Goal: Task Accomplishment & Management: Complete application form

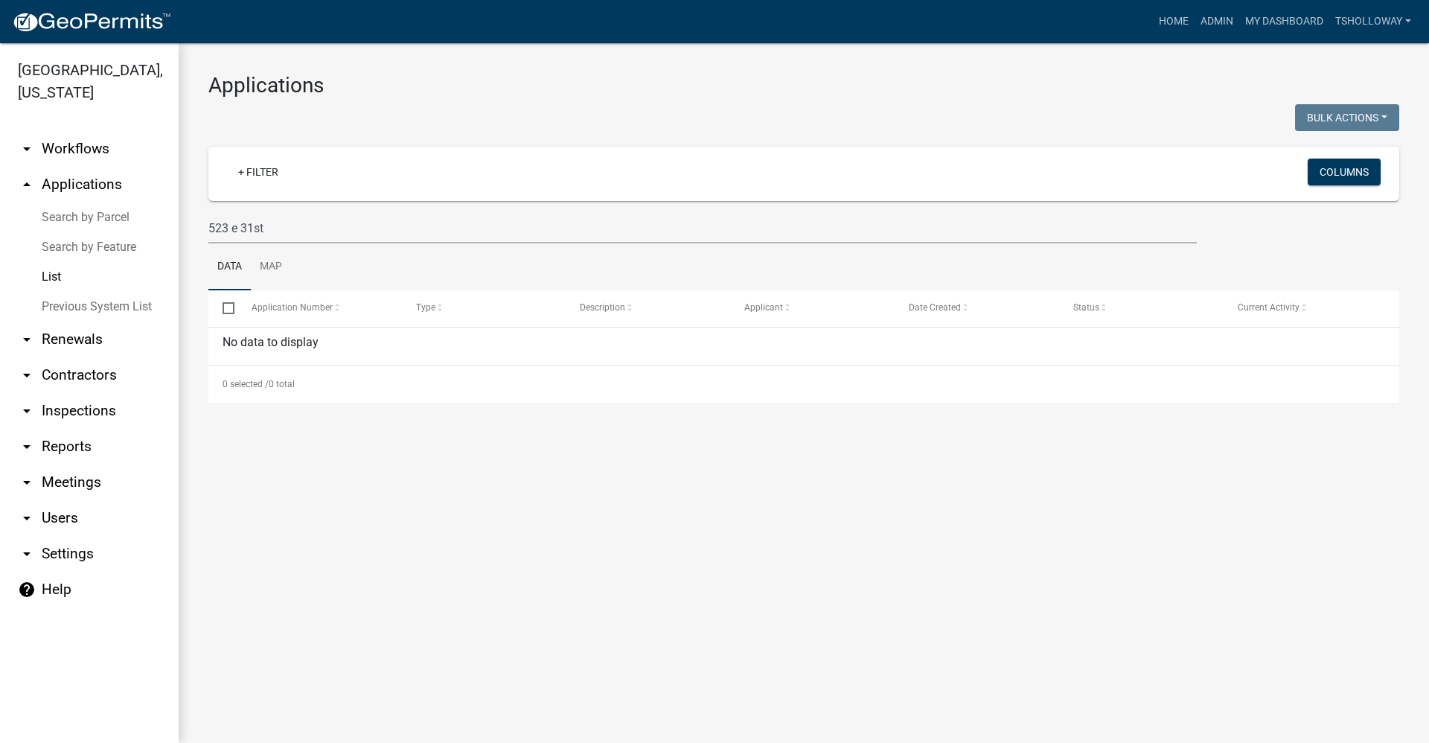
click at [51, 262] on link "List" at bounding box center [89, 277] width 179 height 30
drag, startPoint x: 272, startPoint y: 227, endPoint x: 166, endPoint y: 239, distance: 107.1
click at [166, 239] on div "[GEOGRAPHIC_DATA], [US_STATE] arrow_drop_down Workflows List arrow_drop_up Appl…" at bounding box center [714, 393] width 1429 height 700
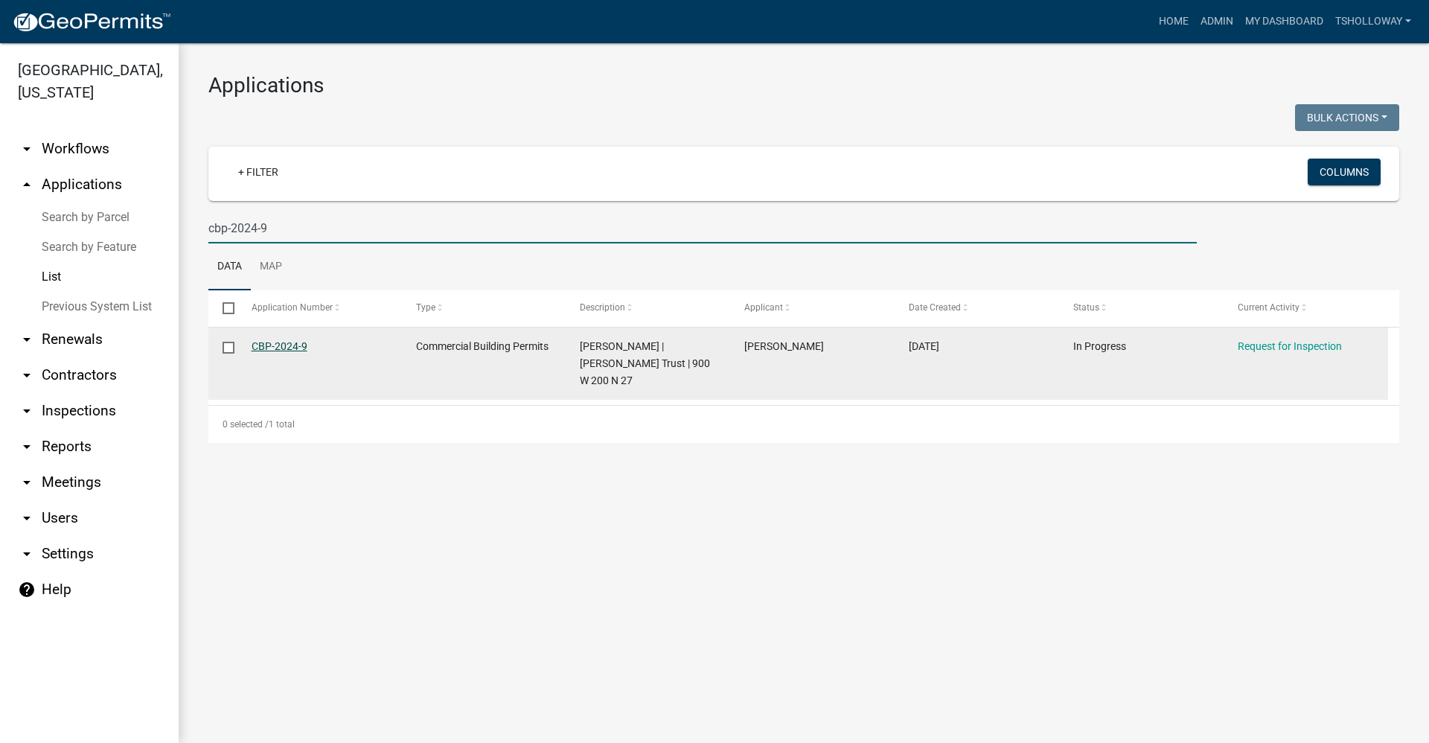
type input "cbp-2024-9"
click at [279, 344] on link "CBP-2024-9" at bounding box center [280, 346] width 56 height 12
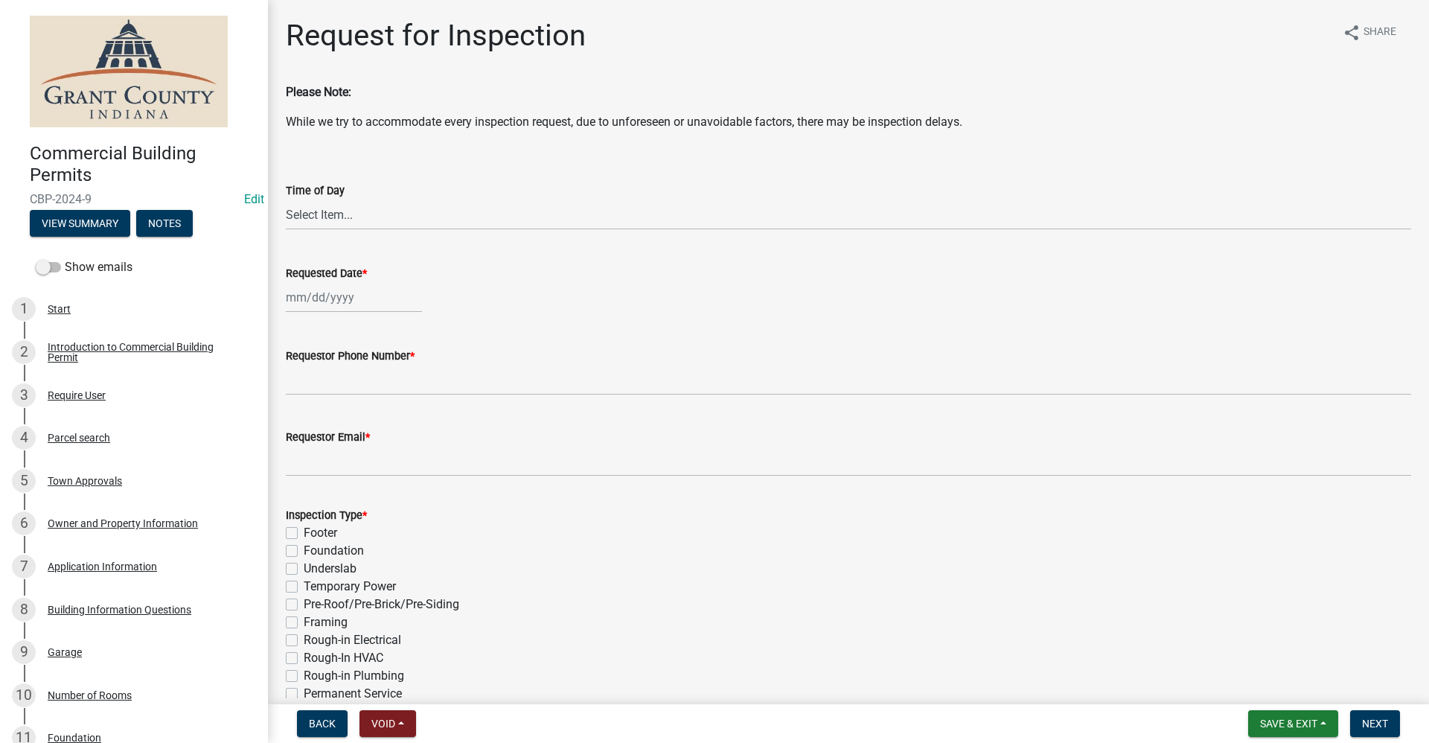
select select "9"
select select "2025"
click at [323, 299] on div "[PERSON_NAME] Feb Mar Apr [PERSON_NAME][DATE] Oct Nov [DATE] 1526 1527 1528 152…" at bounding box center [354, 297] width 136 height 31
click at [298, 468] on div "29" at bounding box center [301, 472] width 24 height 24
type input "[DATE]"
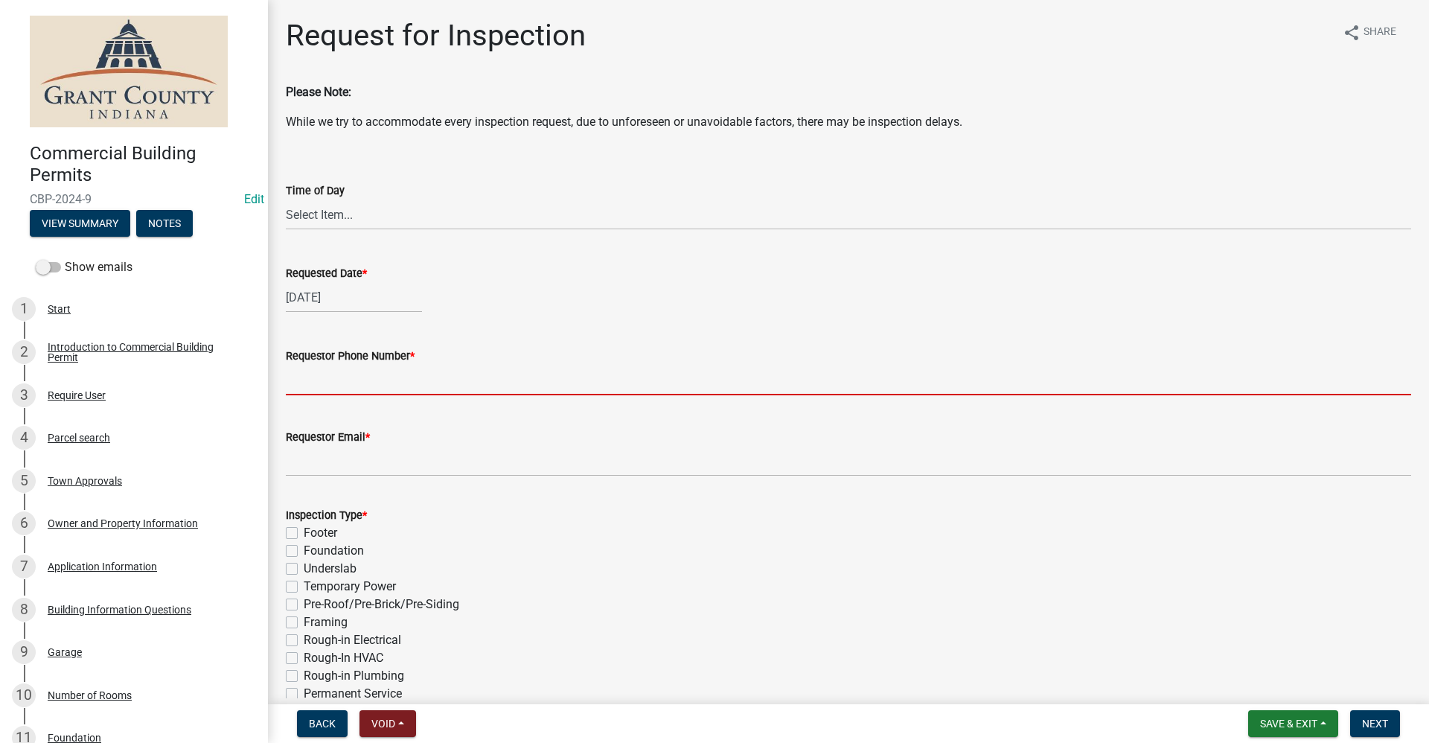
click at [306, 383] on input "Requestor Phone Number *" at bounding box center [848, 380] width 1125 height 31
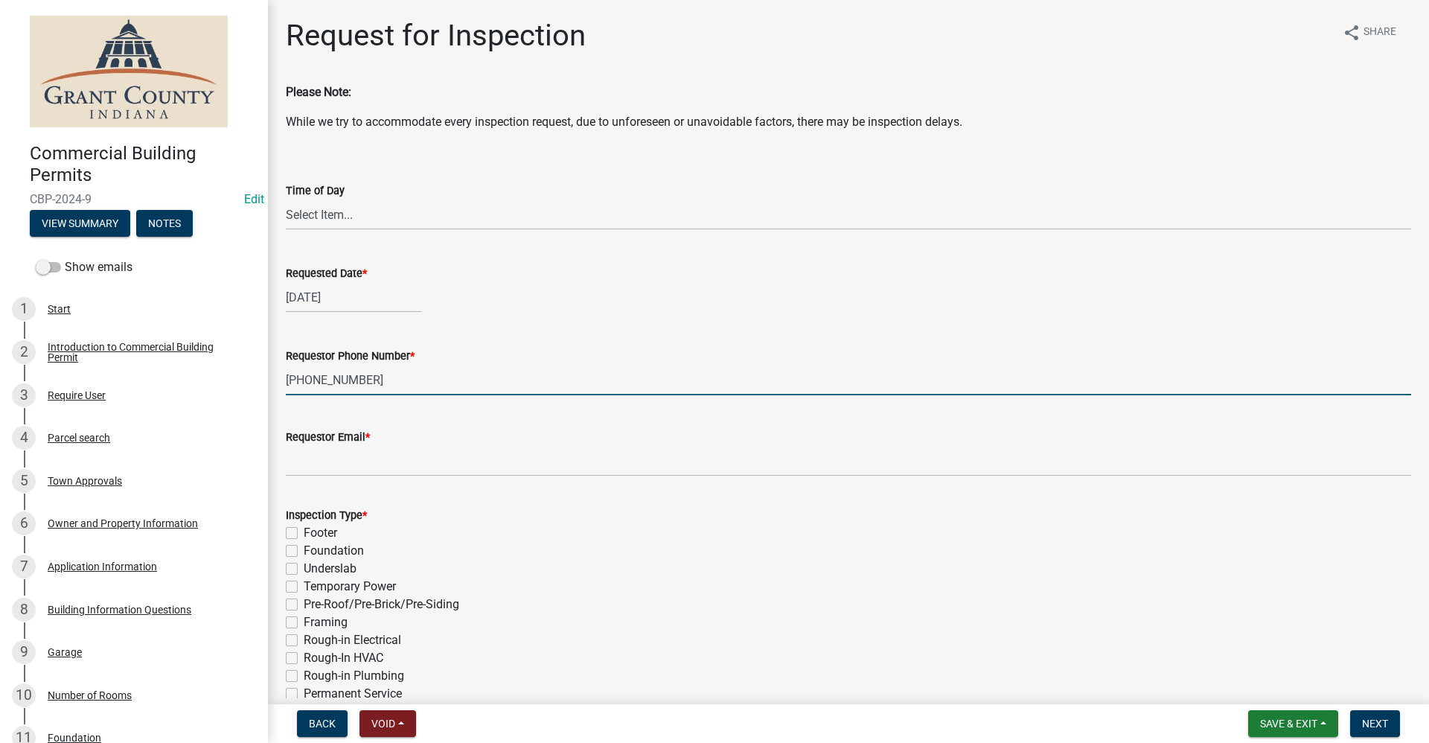
type input "[PHONE_NUMBER]"
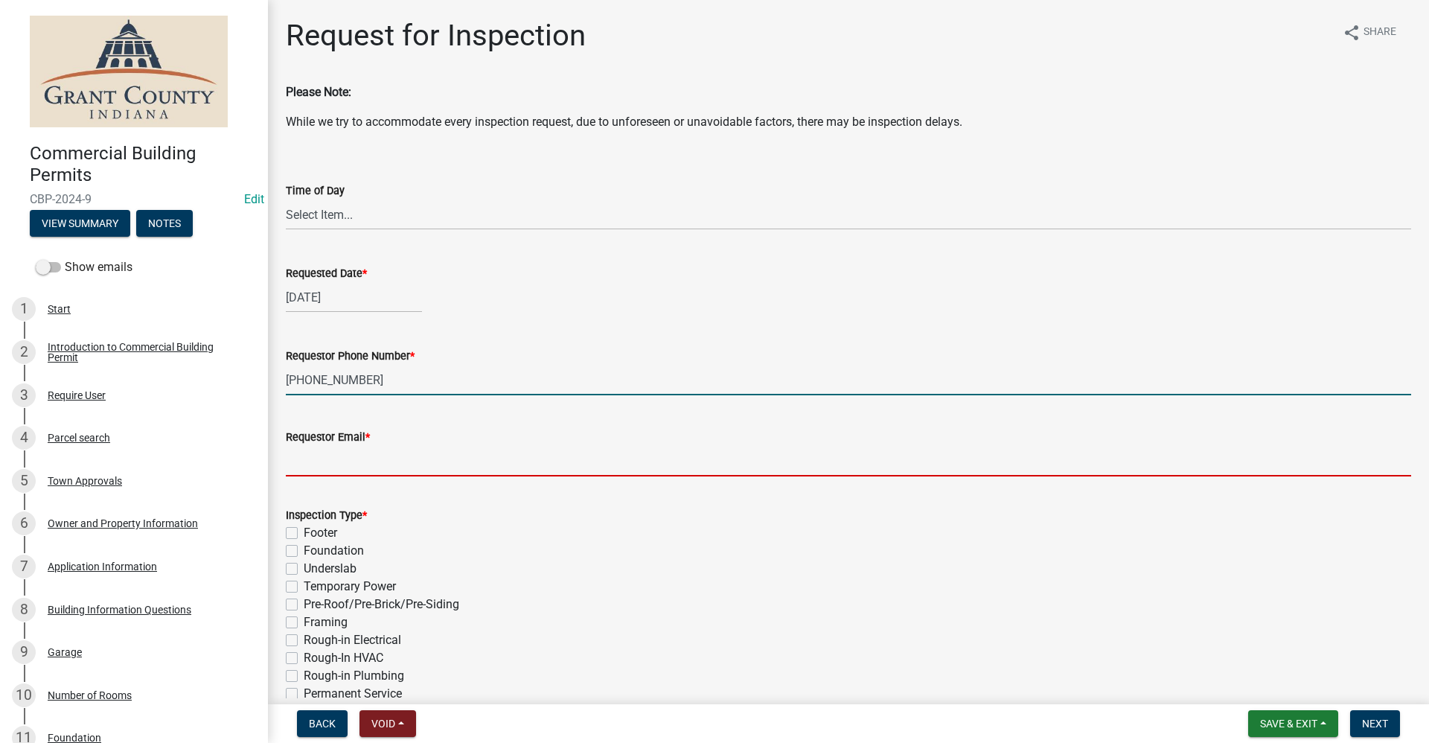
click at [323, 460] on input "Requestor Email *" at bounding box center [848, 461] width 1125 height 31
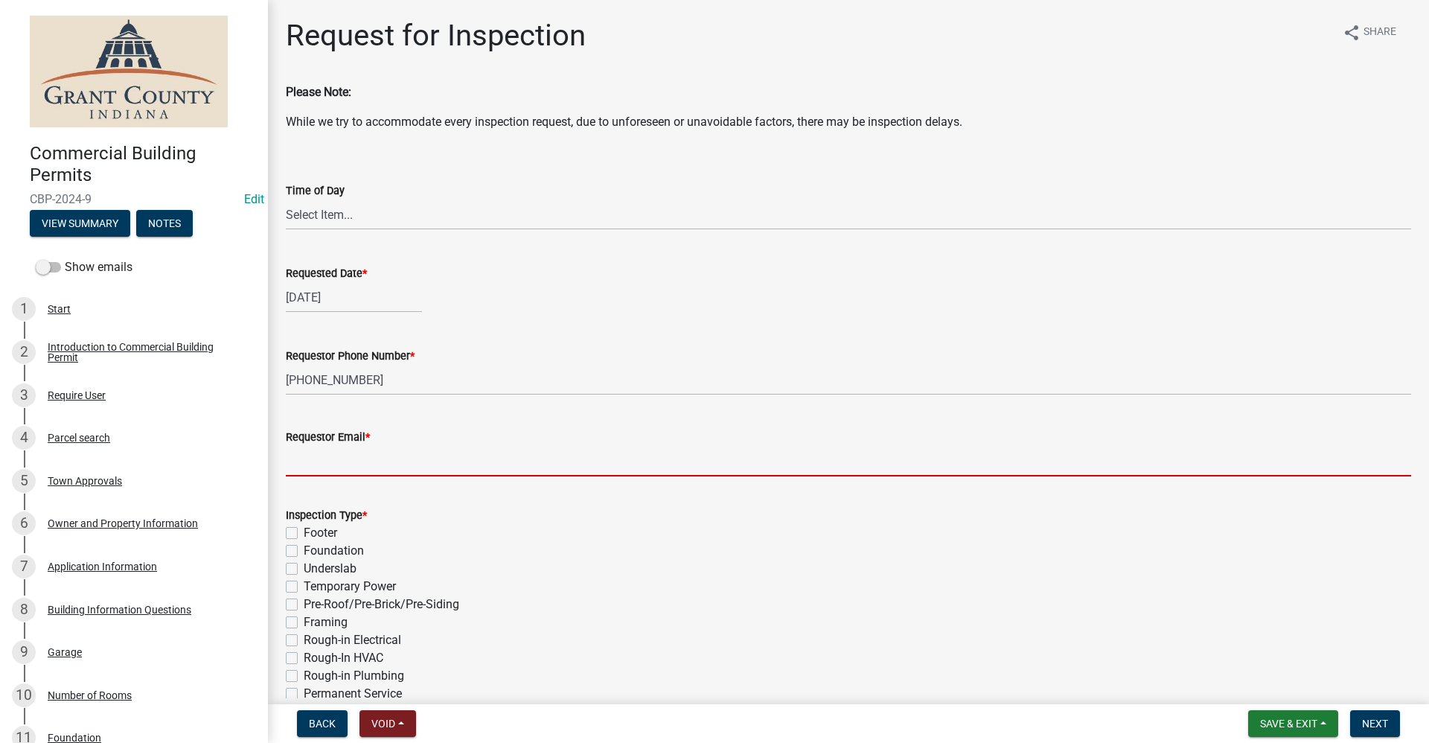
type input "no@email"
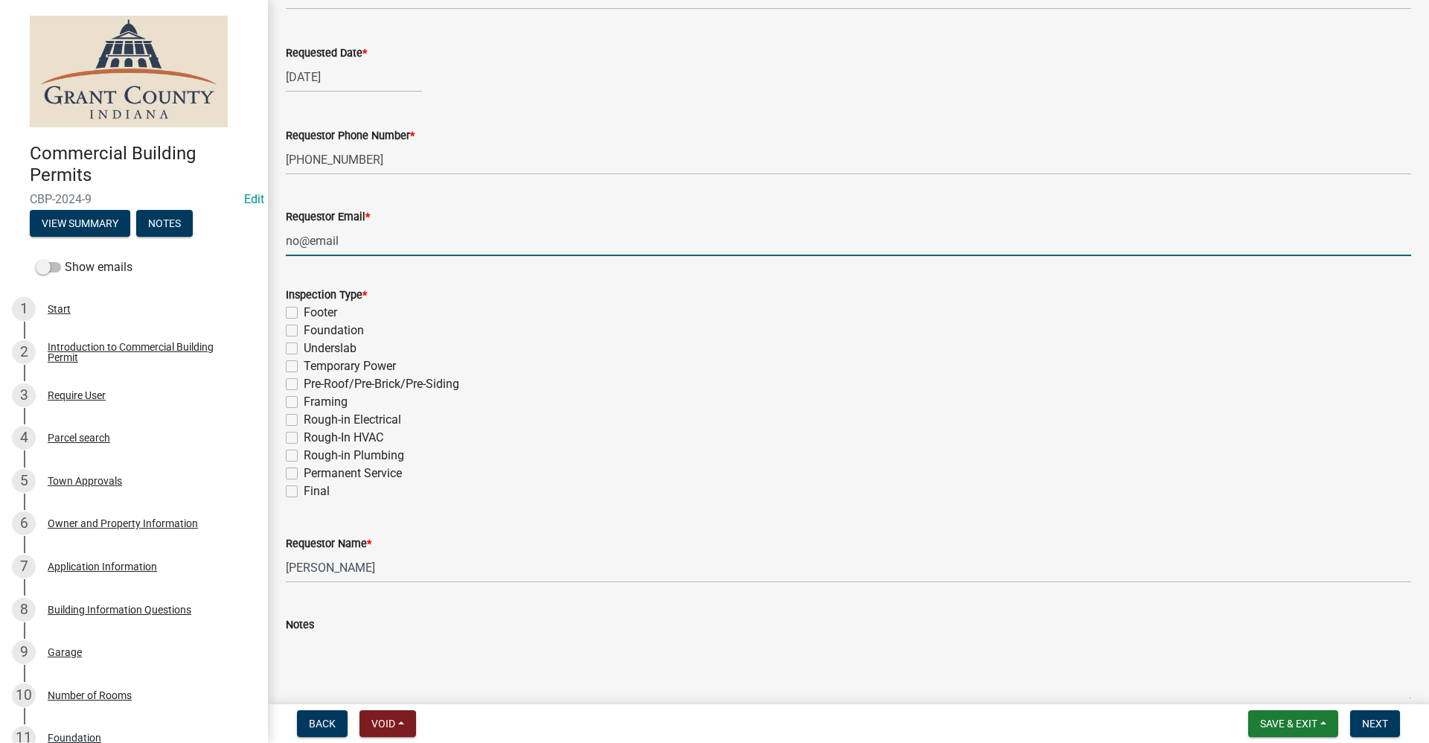
scroll to position [223, 0]
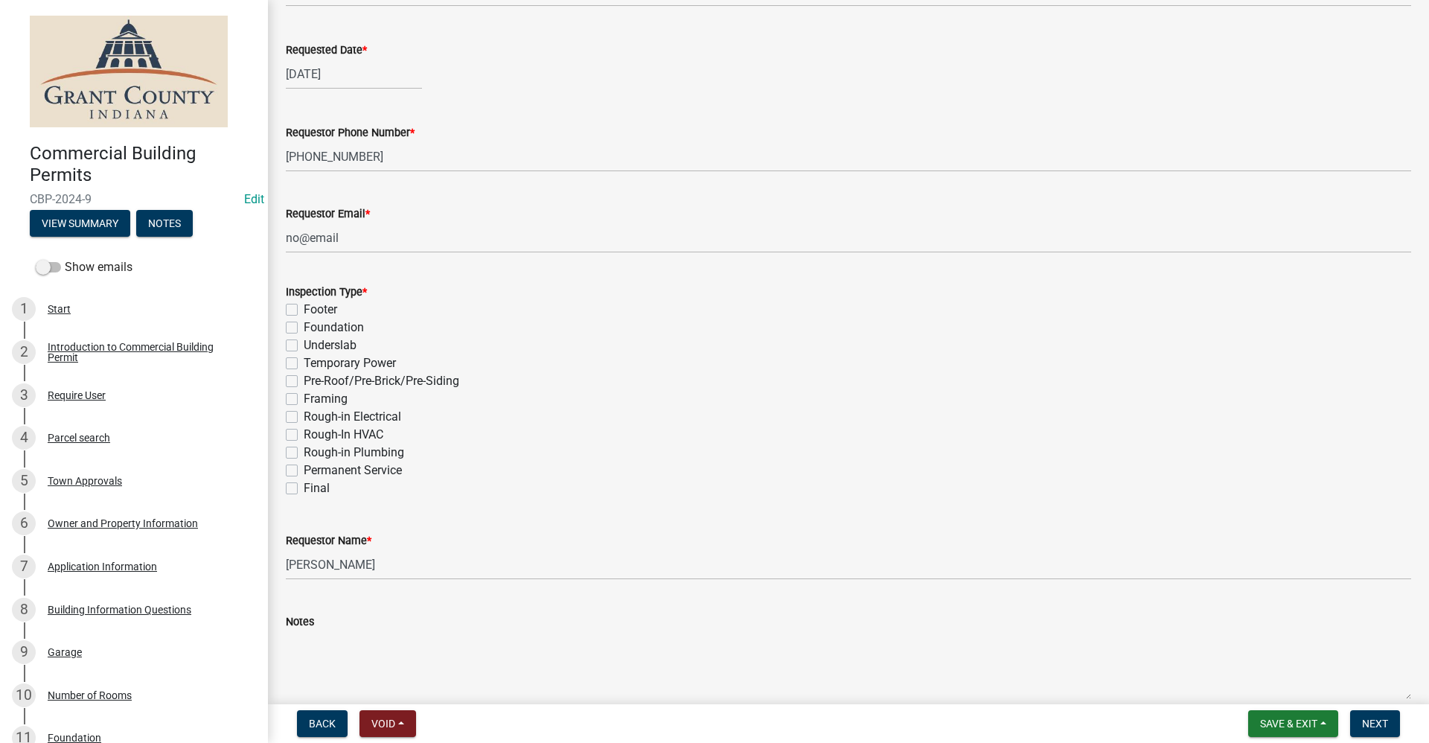
click at [304, 493] on label "Final" at bounding box center [317, 488] width 26 height 18
click at [304, 489] on input "Final" at bounding box center [309, 484] width 10 height 10
checkbox input "true"
checkbox input "false"
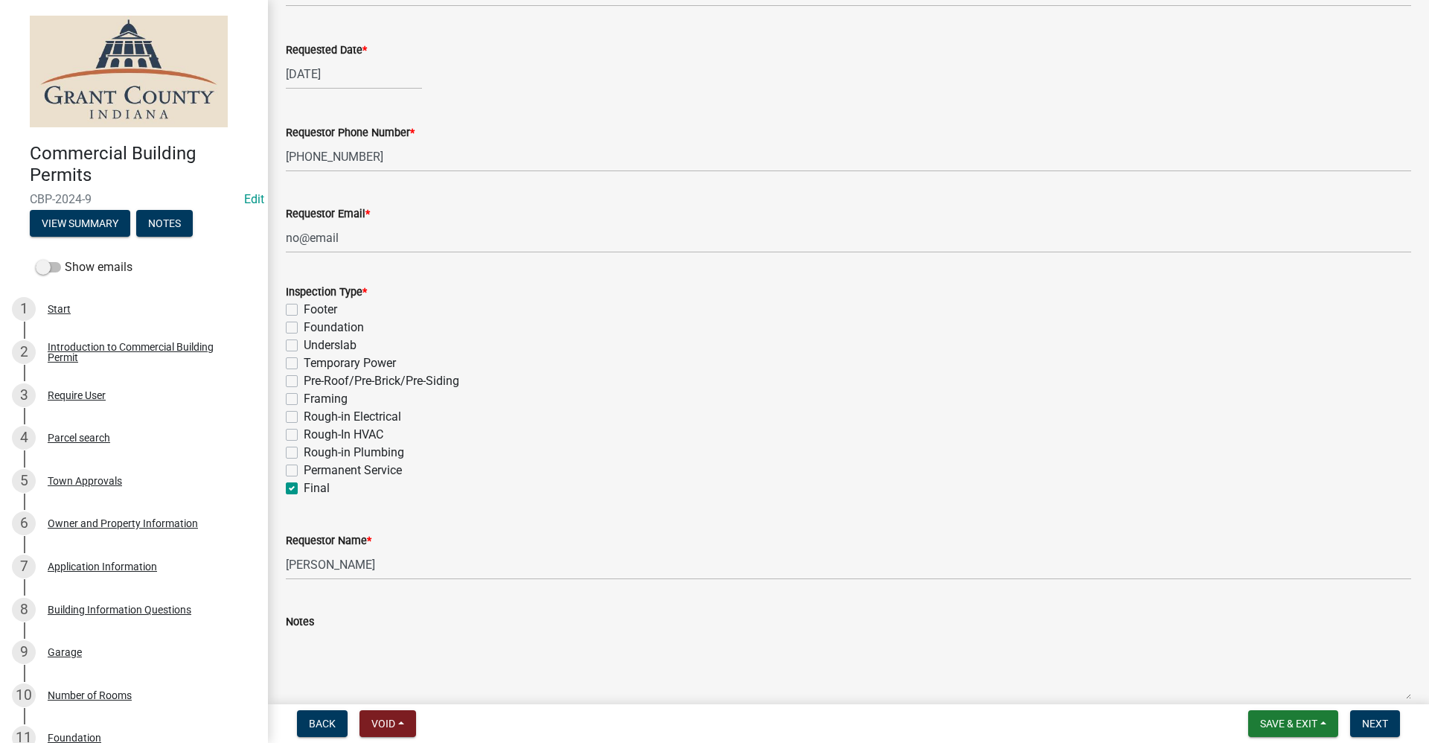
checkbox input "false"
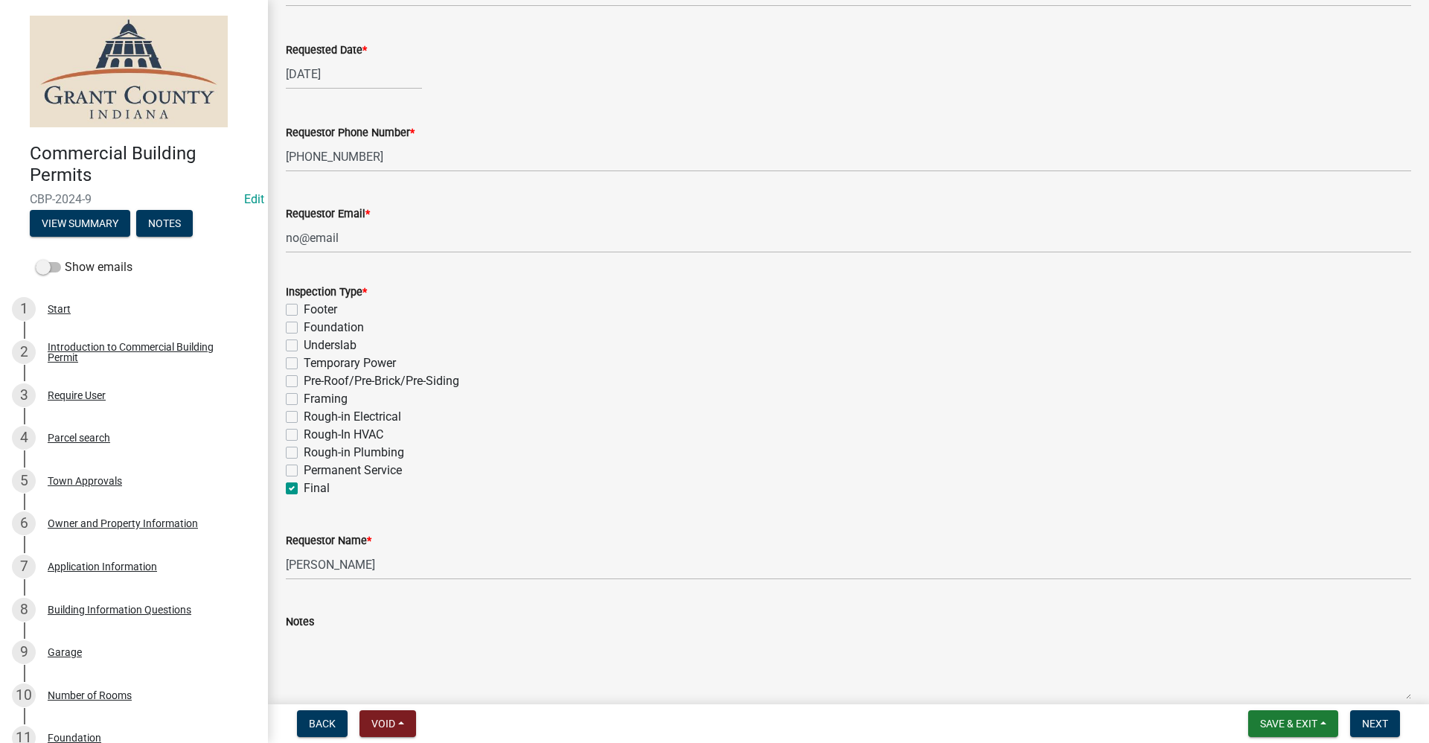
checkbox input "false"
checkbox input "true"
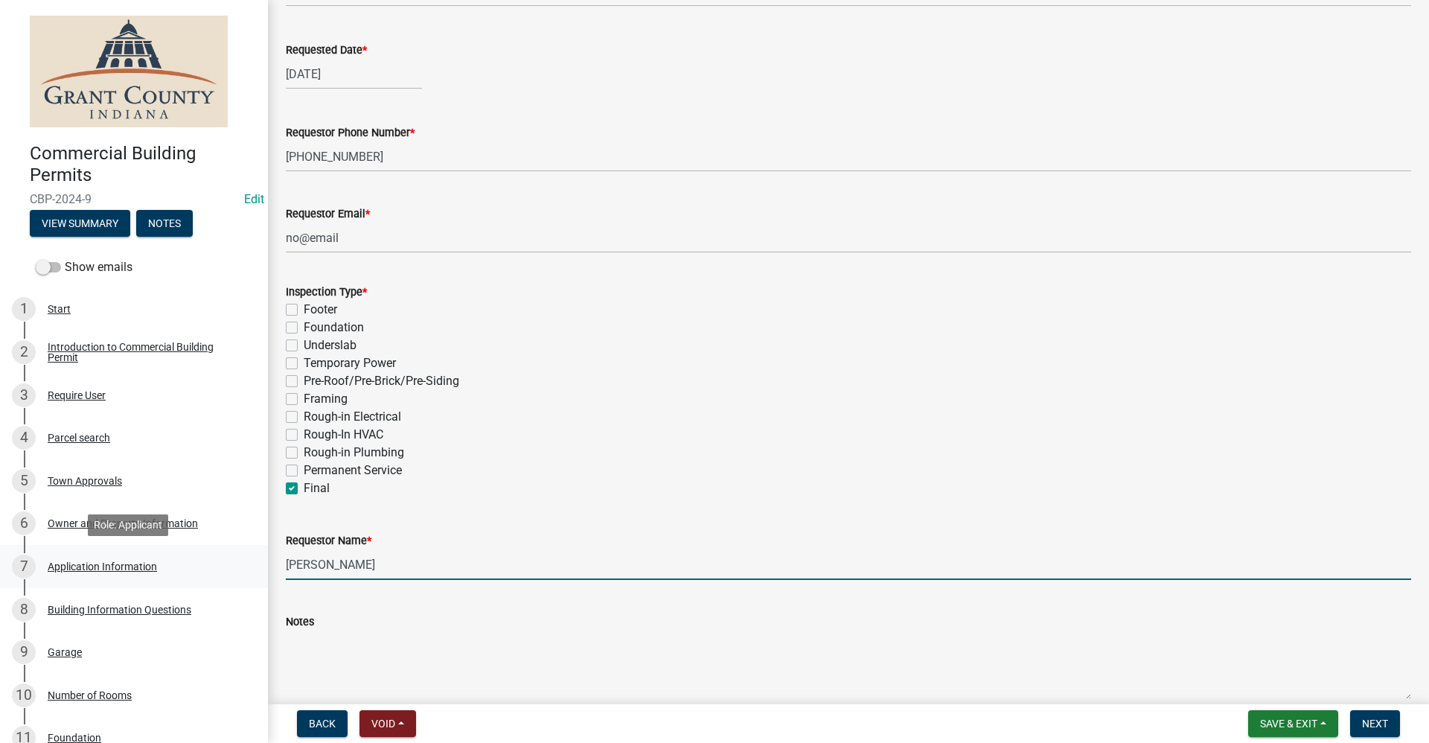
drag, startPoint x: 330, startPoint y: 563, endPoint x: 225, endPoint y: 559, distance: 105.7
click at [225, 559] on div "Commercial Building Permits CBP-2024-9 Edit View Summary Notes Show emails 1 St…" at bounding box center [714, 371] width 1429 height 743
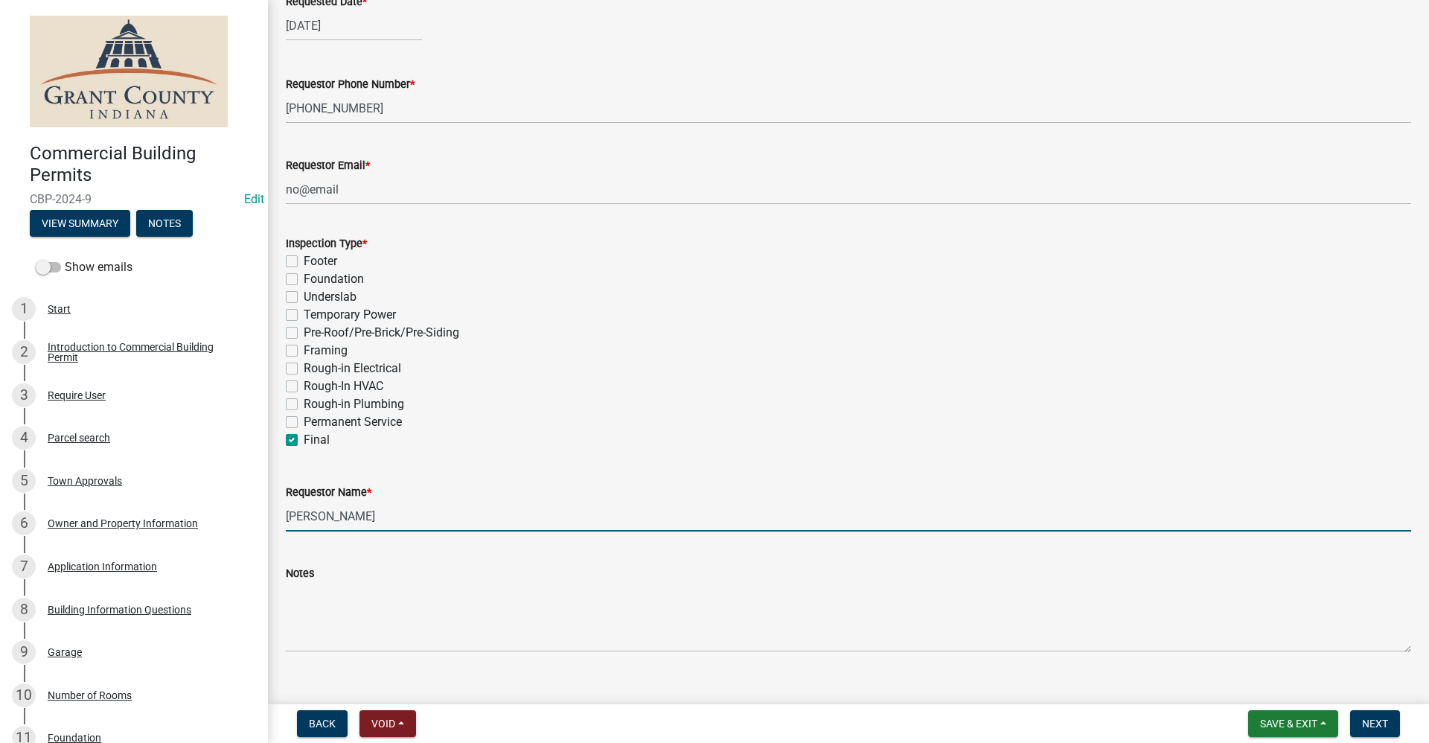
scroll to position [295, 0]
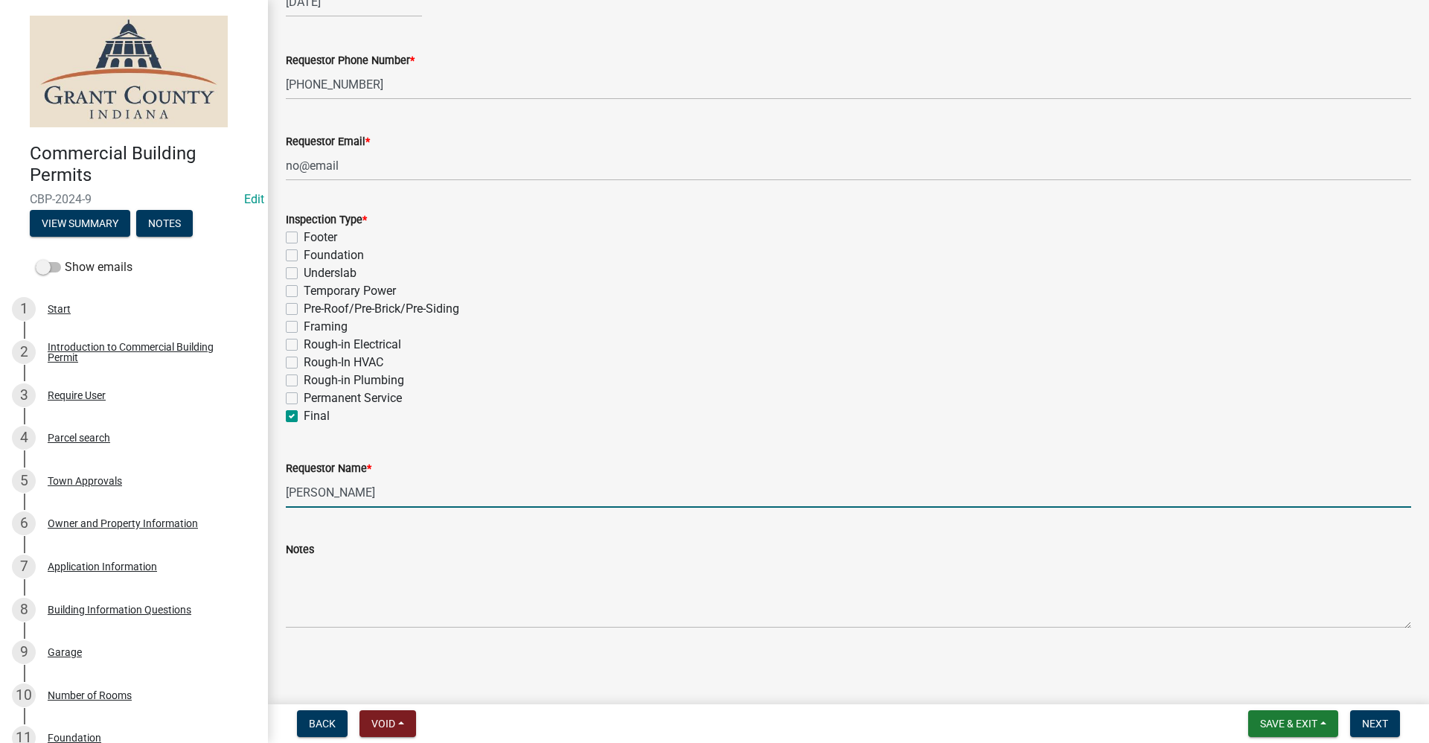
type input "[PERSON_NAME]"
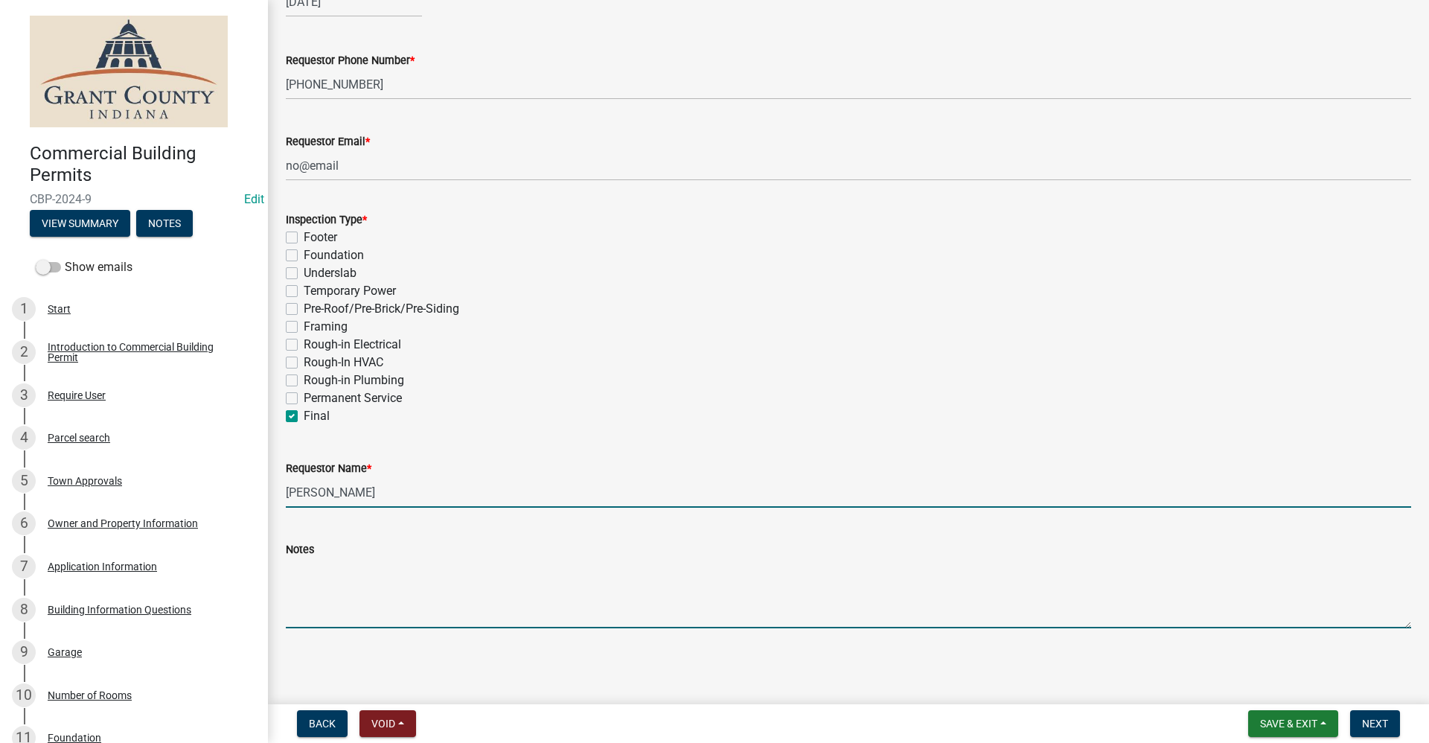
click at [323, 592] on textarea "Notes" at bounding box center [848, 593] width 1125 height 70
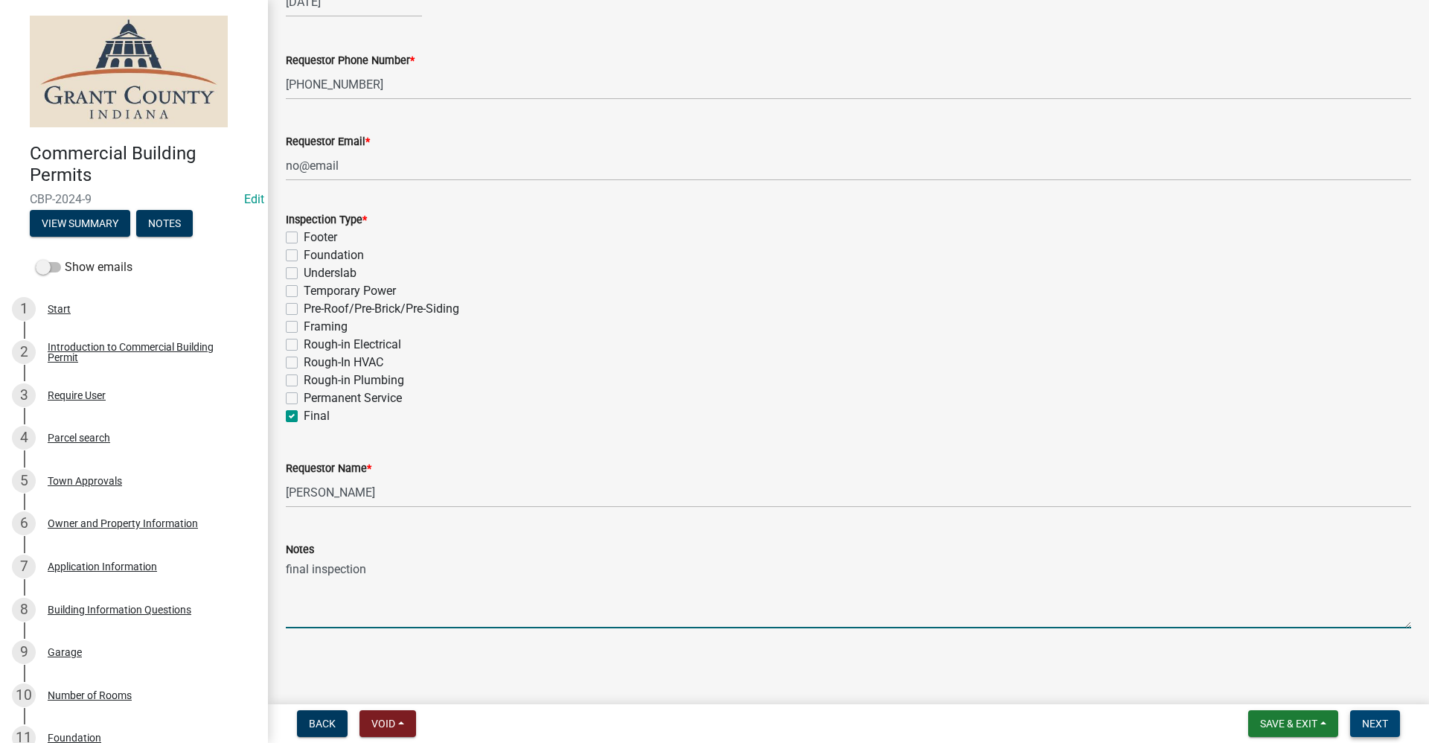
type textarea "final inspection"
click at [1368, 728] on span "Next" at bounding box center [1375, 723] width 26 height 12
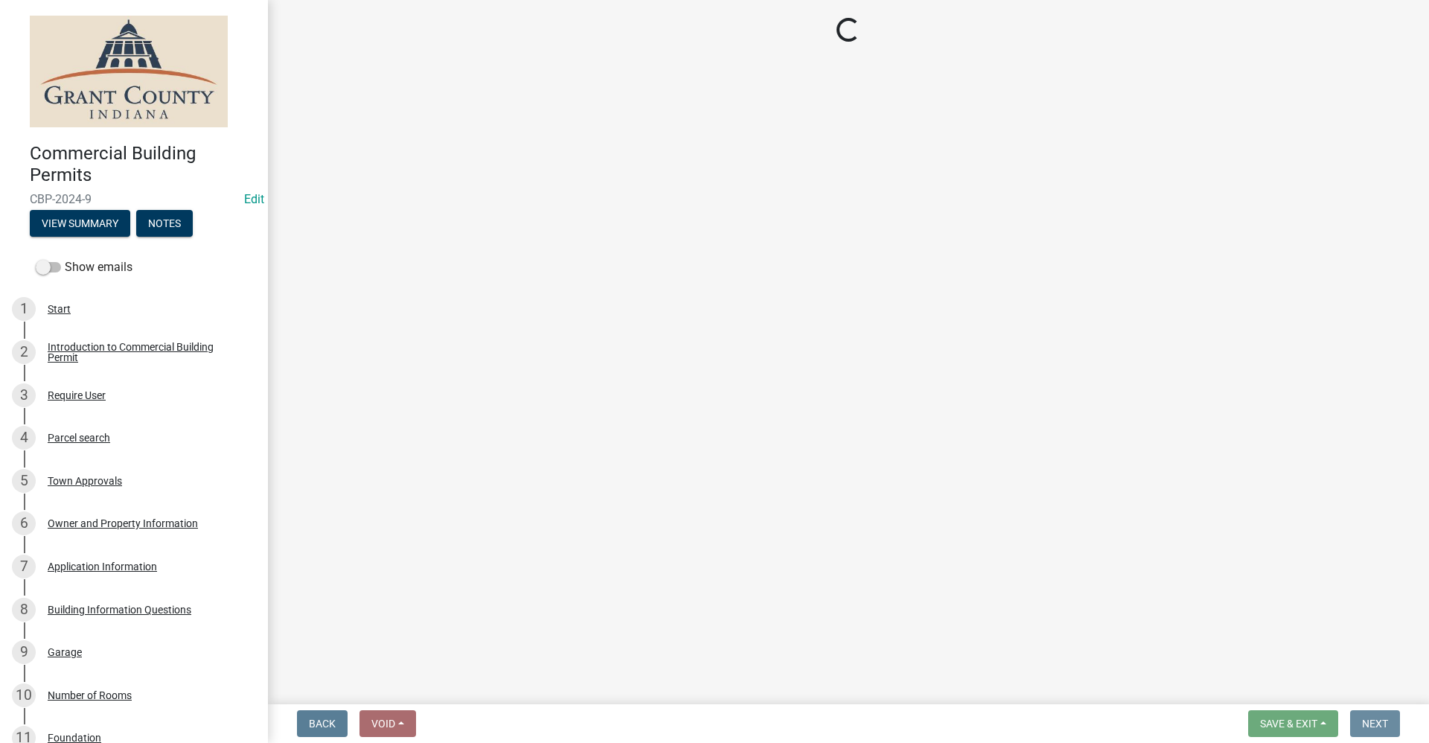
scroll to position [0, 0]
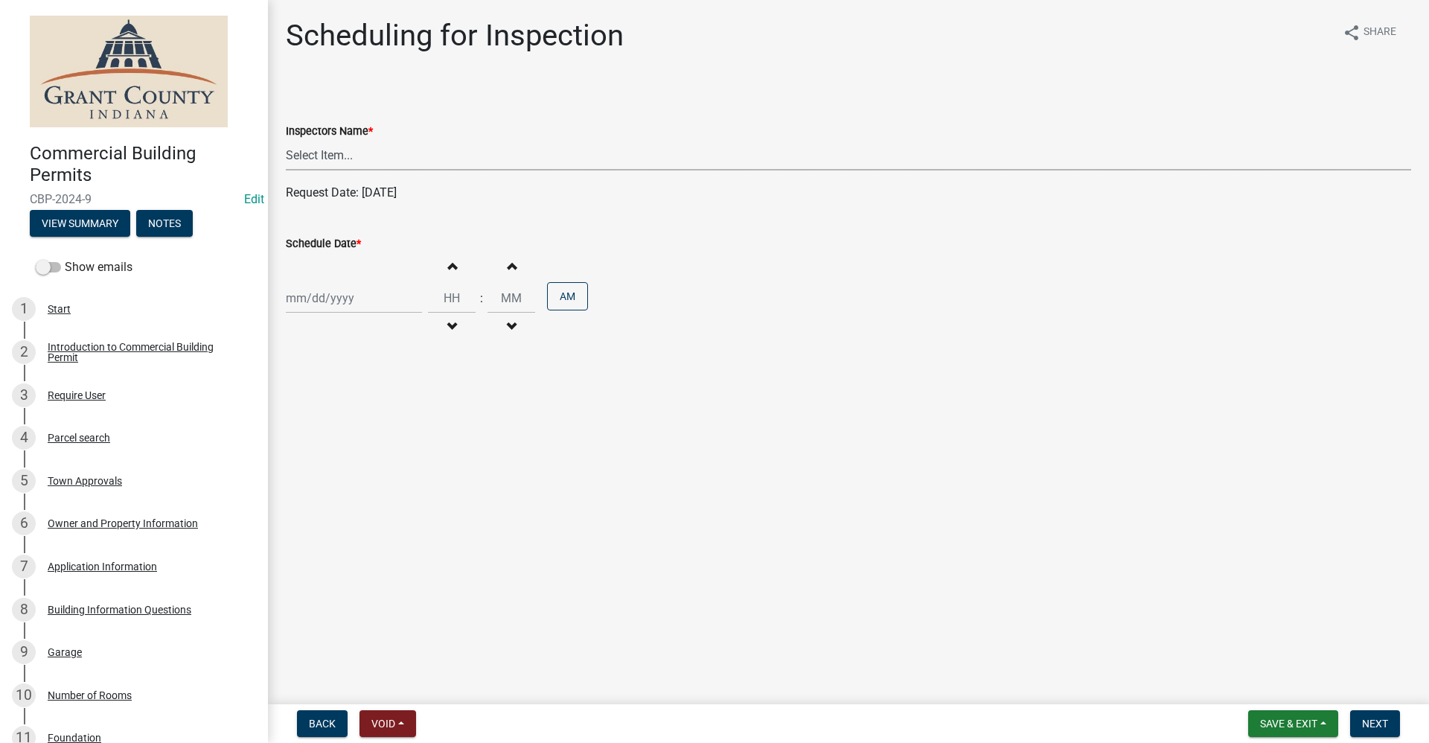
click at [343, 161] on select "Select Item... rberryhill ([PERSON_NAME]) [PERSON_NAME] ([PERSON_NAME]) BBenefi…" at bounding box center [848, 155] width 1125 height 31
select select "d7f9a44a-d2ea-4d3c-83b3-1aa71c950bd5"
click at [286, 140] on select "Select Item... rberryhill ([PERSON_NAME]) [PERSON_NAME] ([PERSON_NAME]) BBenefi…" at bounding box center [848, 155] width 1125 height 31
click at [322, 301] on div at bounding box center [354, 298] width 136 height 31
select select "9"
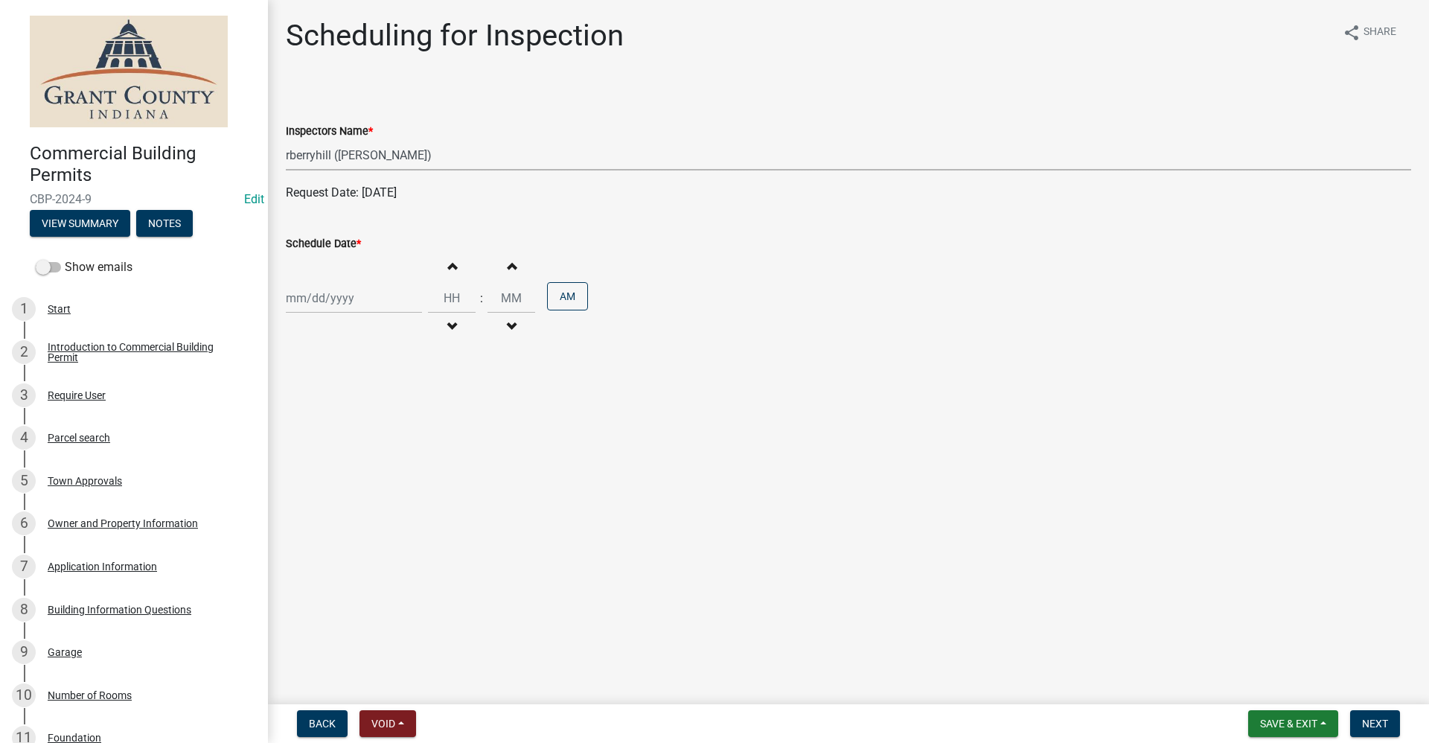
select select "2025"
click at [302, 469] on div "29" at bounding box center [301, 473] width 24 height 24
type input "[DATE]"
drag, startPoint x: 1383, startPoint y: 726, endPoint x: 1372, endPoint y: 717, distance: 13.8
click at [1383, 724] on span "Next" at bounding box center [1375, 723] width 26 height 12
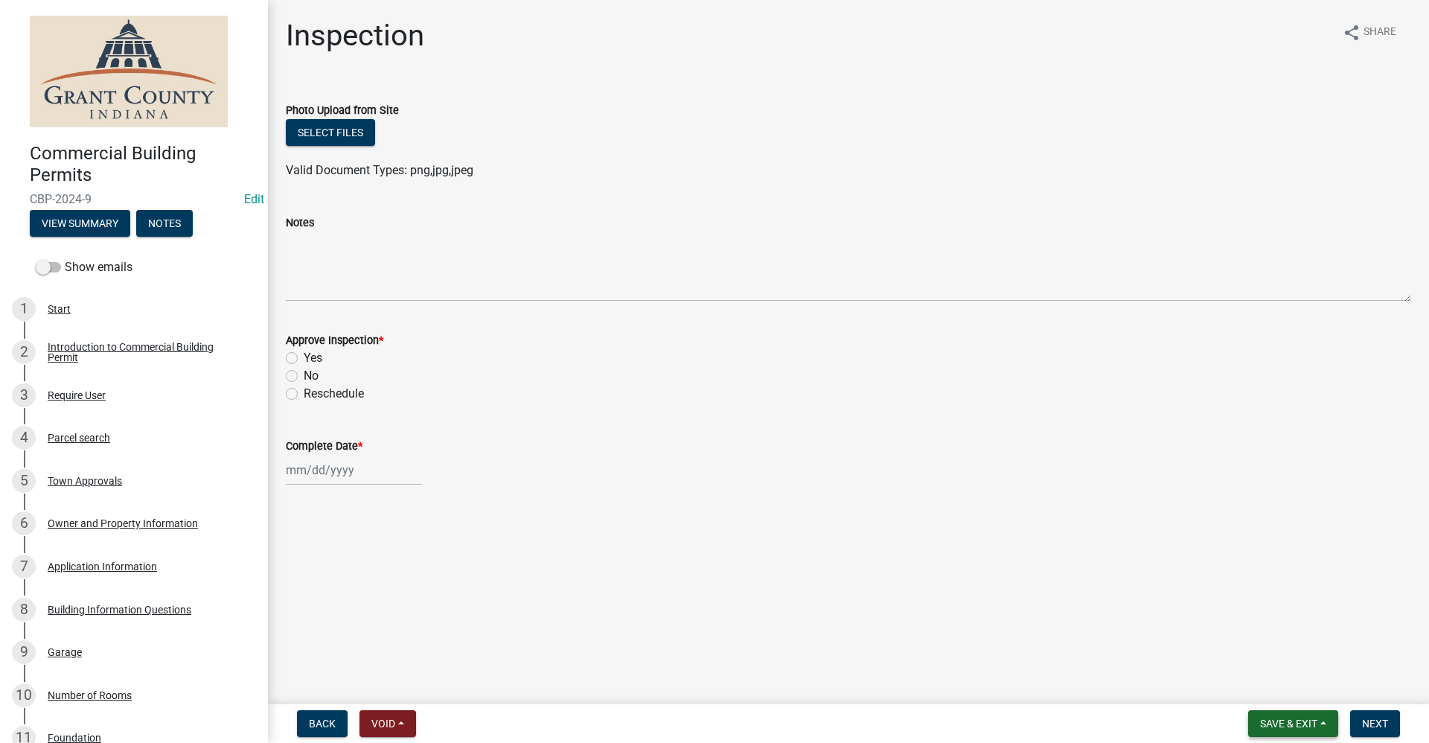
click at [1292, 728] on span "Save & Exit" at bounding box center [1288, 723] width 57 height 12
click at [1262, 688] on button "Save & Exit" at bounding box center [1278, 685] width 119 height 36
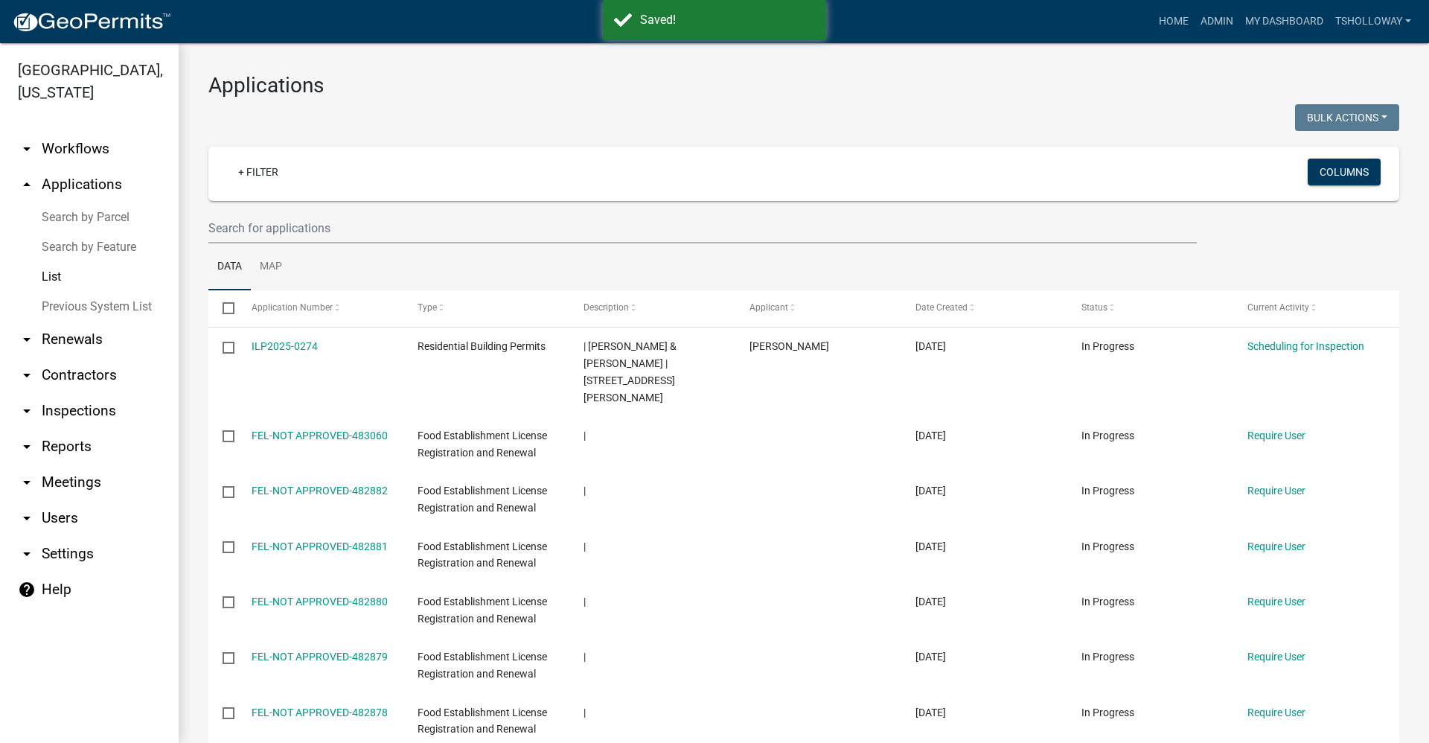
click at [68, 393] on link "arrow_drop_down Inspections" at bounding box center [89, 411] width 179 height 36
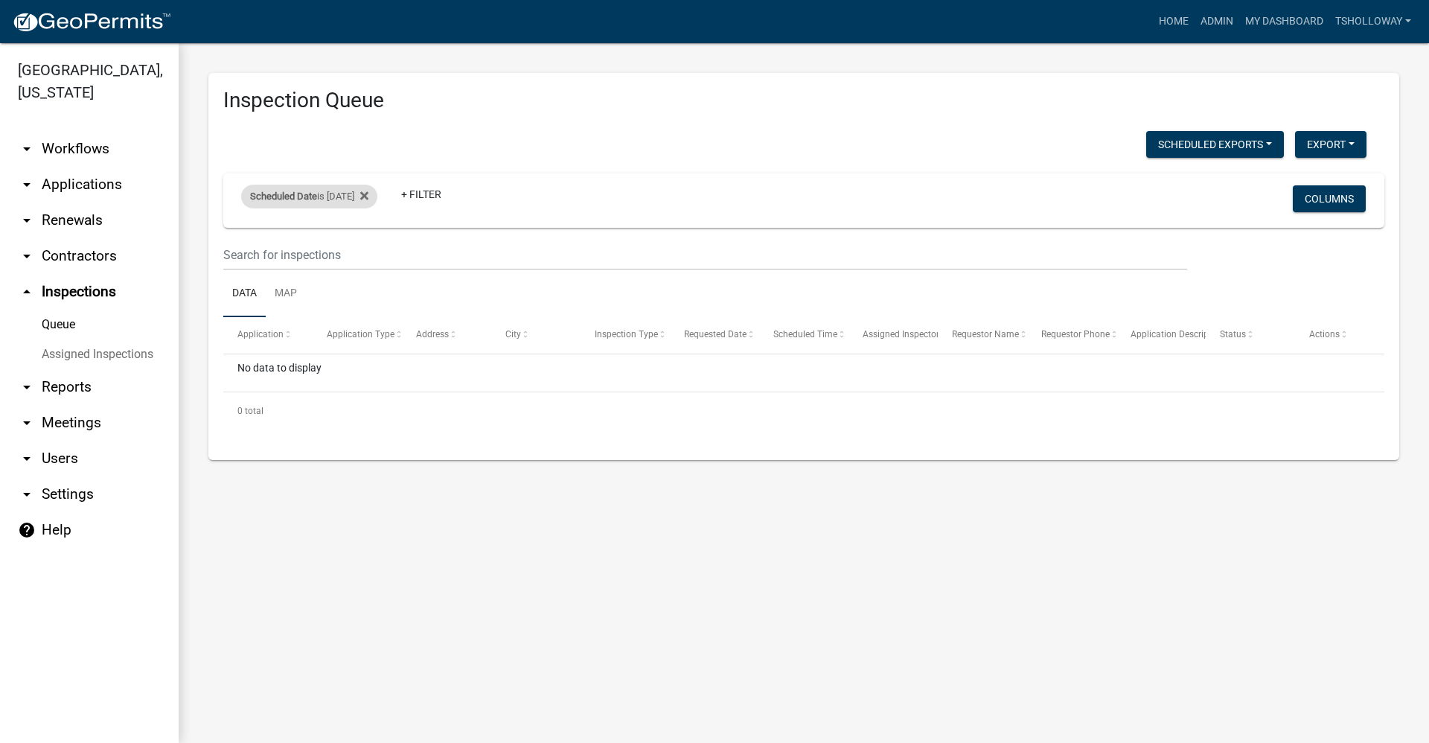
click at [342, 197] on div "Scheduled Date is [DATE]" at bounding box center [309, 197] width 136 height 24
click at [365, 255] on input "[DATE]" at bounding box center [322, 252] width 104 height 31
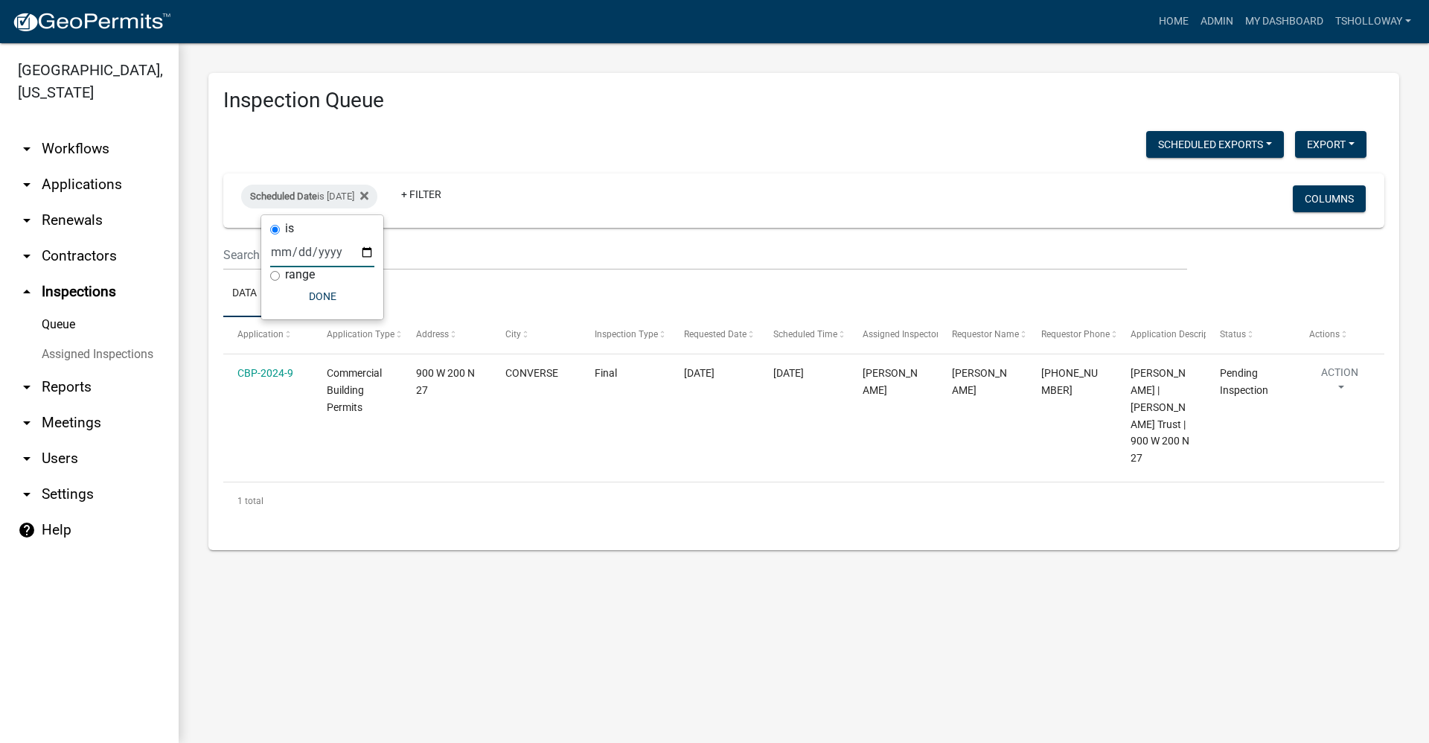
click at [362, 255] on input "[DATE]" at bounding box center [322, 252] width 104 height 31
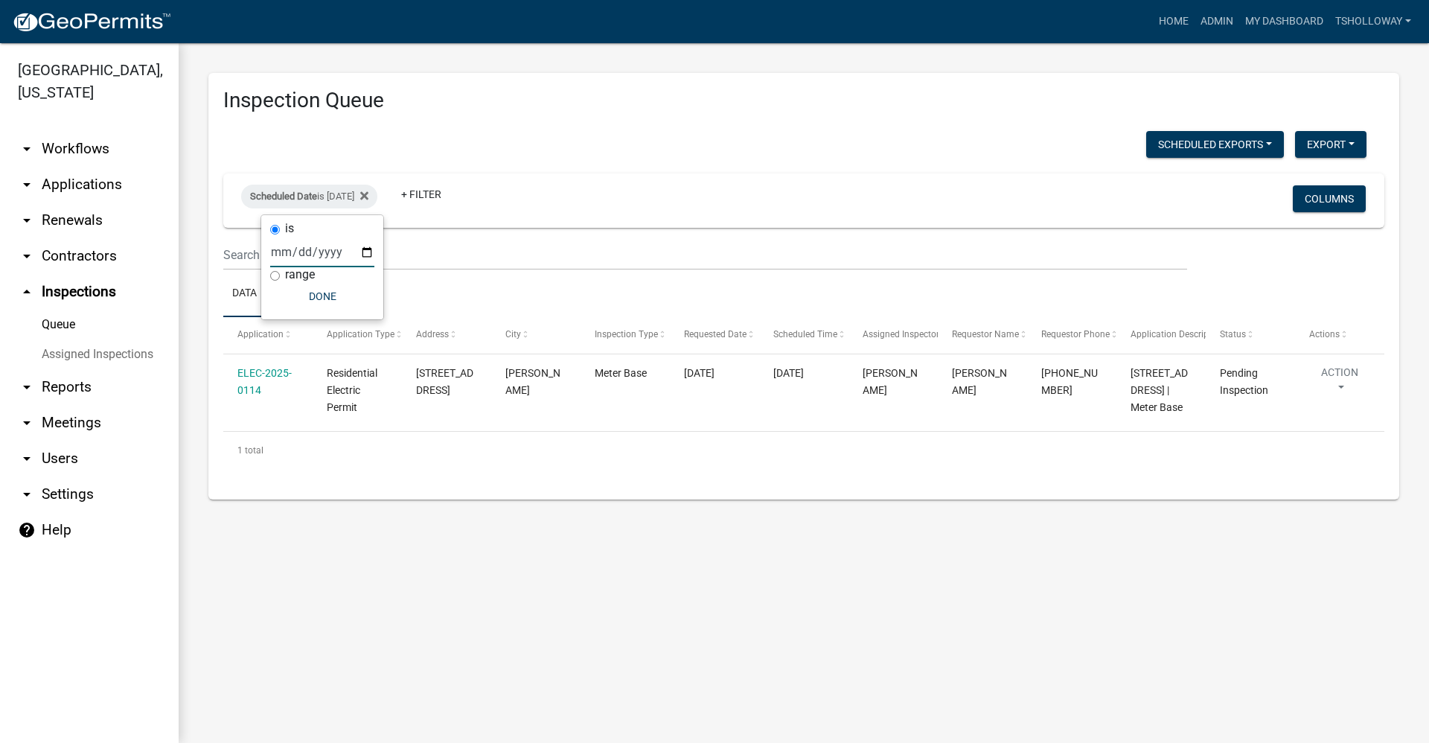
click at [363, 256] on input "[DATE]" at bounding box center [322, 252] width 104 height 31
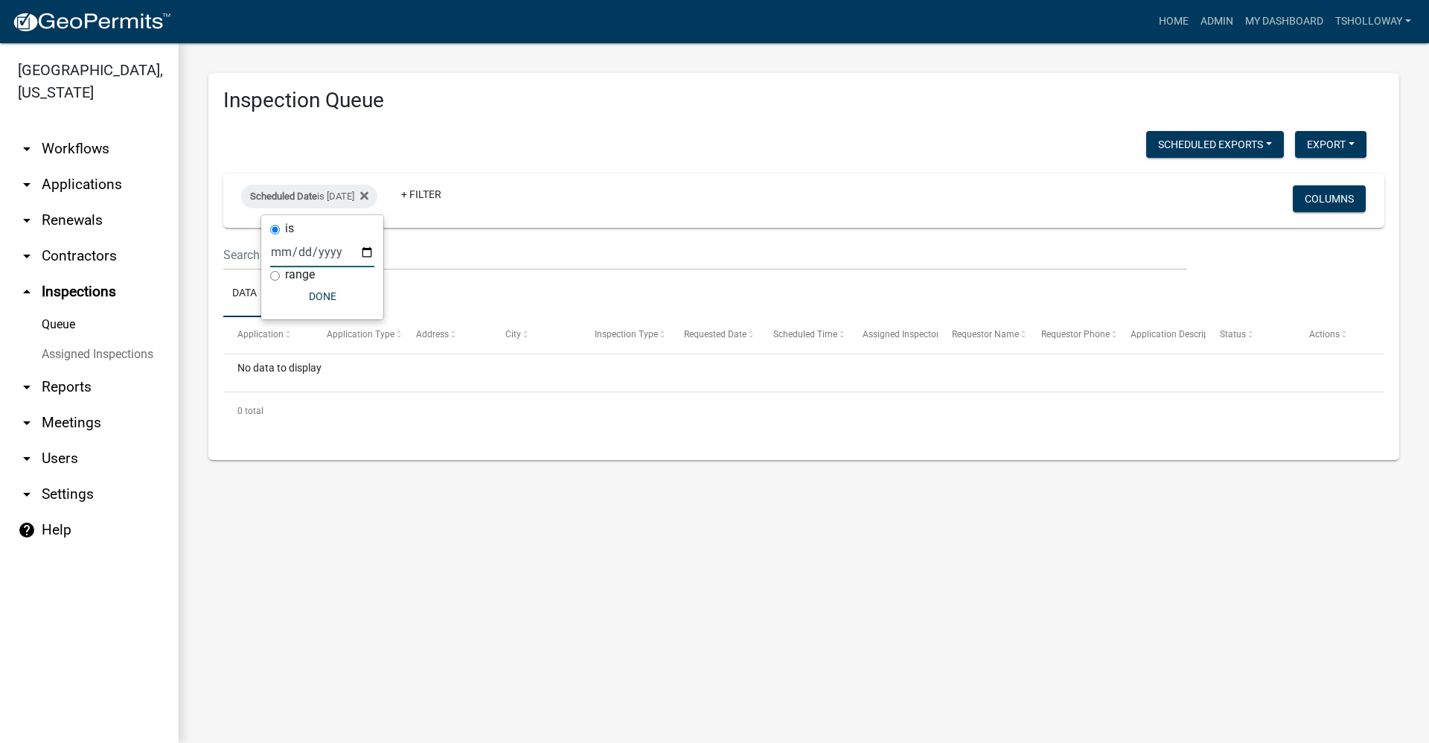
click at [368, 254] on input "[DATE]" at bounding box center [322, 252] width 104 height 31
type input "[DATE]"
